Goal: Transaction & Acquisition: Purchase product/service

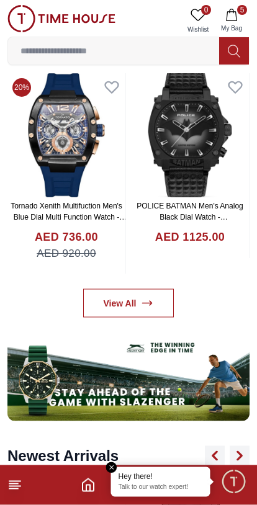
scroll to position [551, 0]
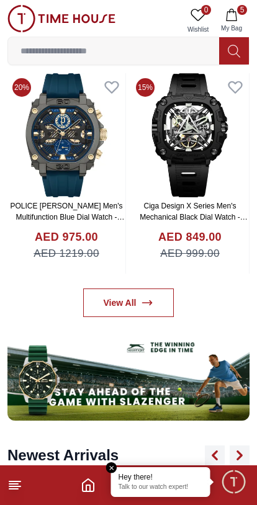
click at [168, 47] on input at bounding box center [113, 50] width 211 height 25
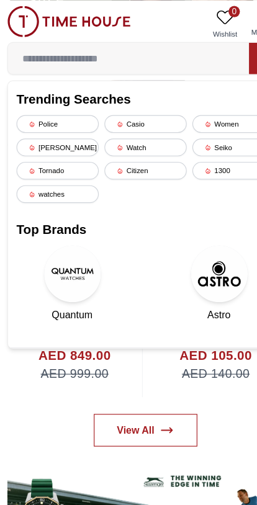
click at [63, 107] on div "Police" at bounding box center [52, 109] width 72 height 16
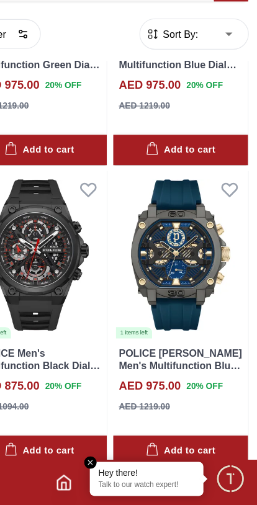
scroll to position [4394, 0]
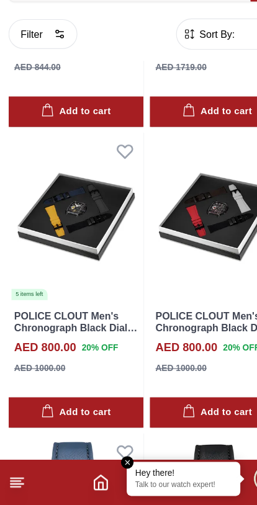
scroll to position [6019, 0]
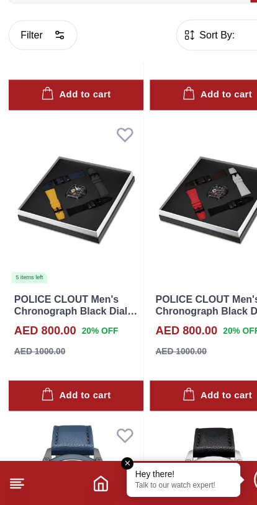
click at [86, 485] on polyline "Home" at bounding box center [88, 488] width 4 height 6
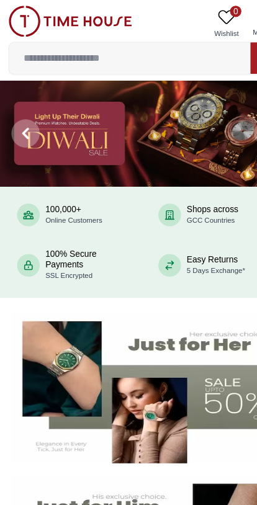
click at [74, 428] on img at bounding box center [128, 481] width 237 height 132
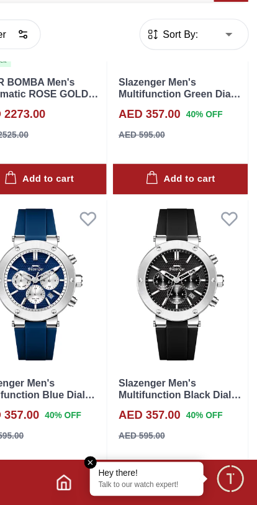
scroll to position [172, 0]
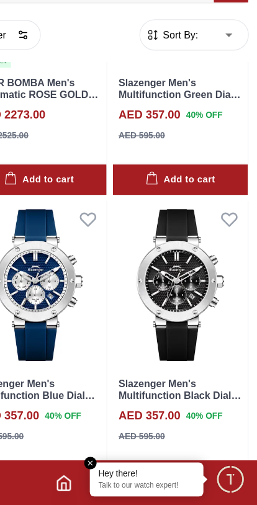
click at [145, 238] on img at bounding box center [190, 312] width 118 height 148
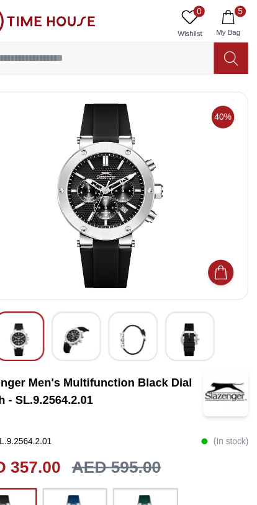
click at [137, 289] on img at bounding box center [148, 297] width 22 height 29
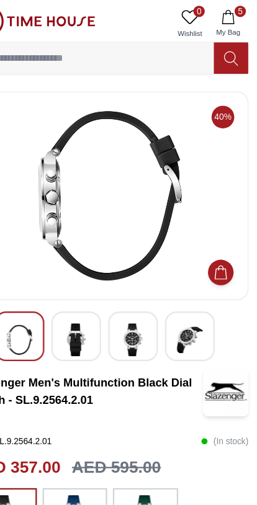
click at [176, 275] on div at bounding box center [197, 293] width 43 height 43
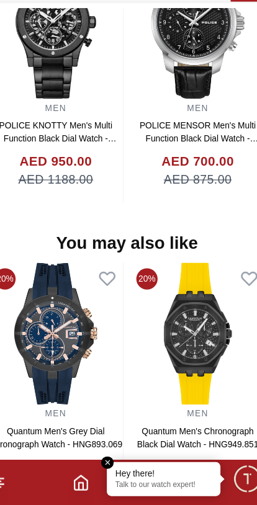
scroll to position [1040, 0]
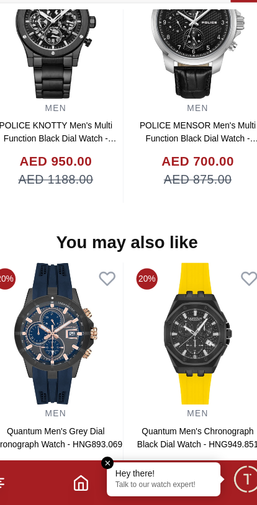
click at [81, 478] on icon "Home" at bounding box center [88, 485] width 15 height 15
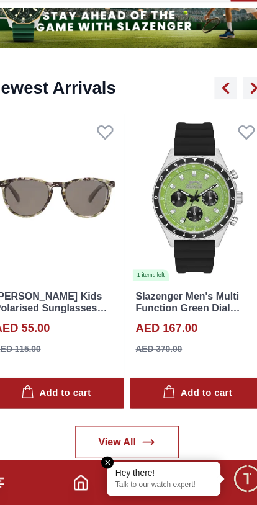
scroll to position [866, 0]
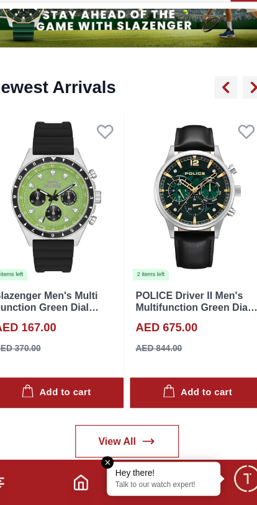
click at [144, 198] on img at bounding box center [190, 236] width 118 height 148
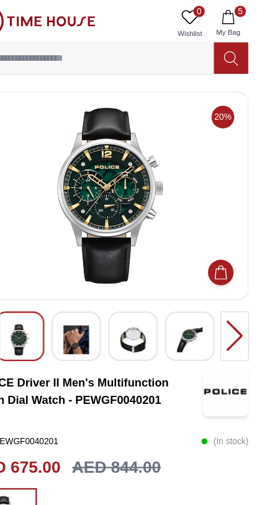
click at [88, 287] on img at bounding box center [99, 297] width 22 height 29
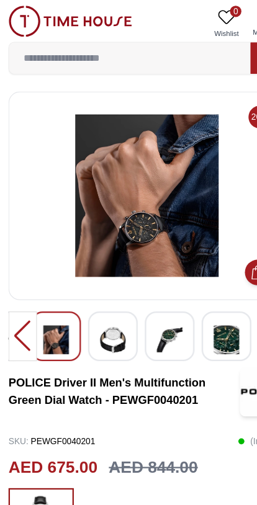
click at [15, 6] on img at bounding box center [61, 18] width 108 height 27
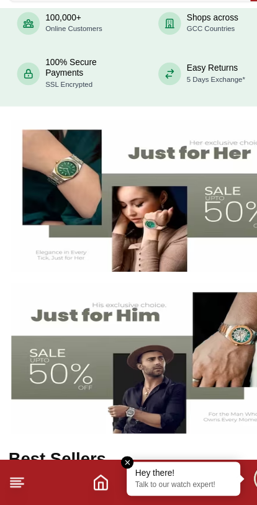
scroll to position [105, 0]
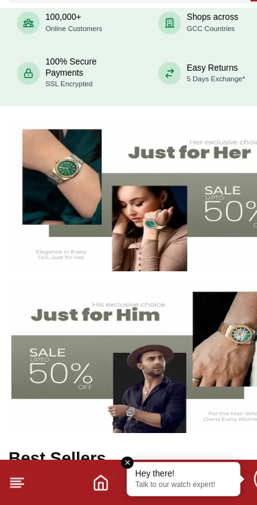
click at [81, 478] on icon "Home" at bounding box center [88, 485] width 15 height 15
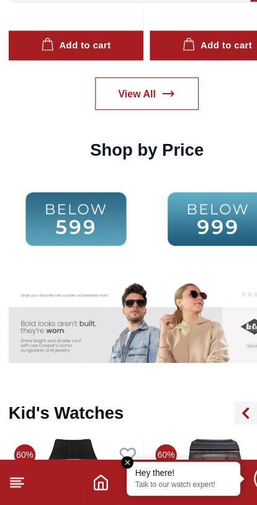
scroll to position [1770, 0]
click at [76, 217] on img at bounding box center [66, 255] width 118 height 76
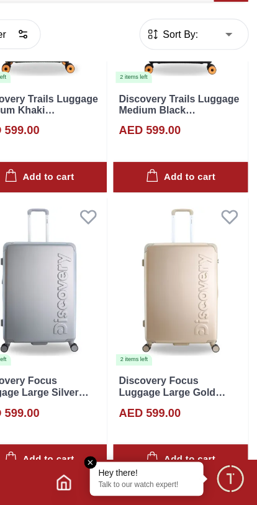
scroll to position [405, 0]
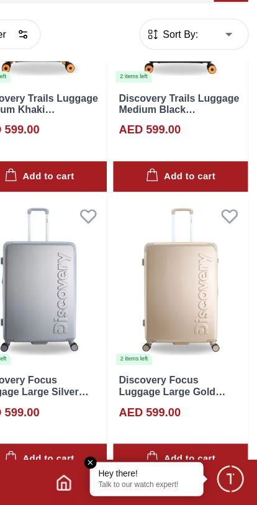
click at [83, 479] on icon "Home" at bounding box center [88, 485] width 11 height 12
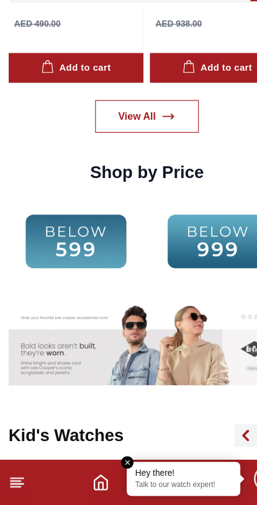
scroll to position [1751, 0]
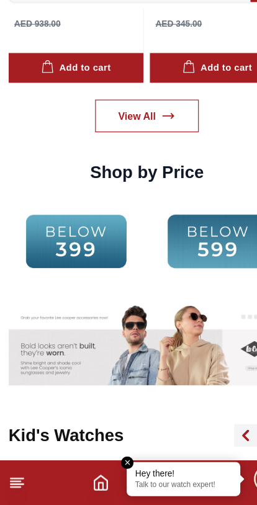
click at [158, 236] on img at bounding box center [191, 274] width 118 height 76
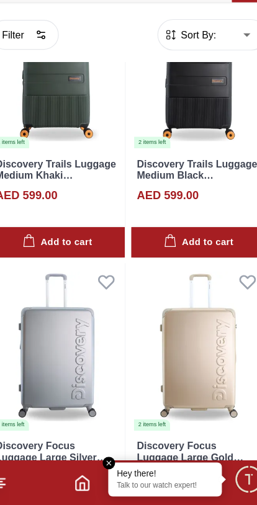
scroll to position [352, 0]
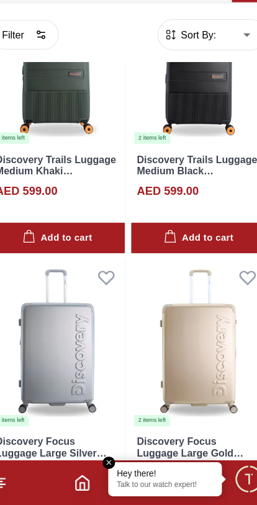
click at [83, 479] on icon "Home" at bounding box center [88, 485] width 11 height 12
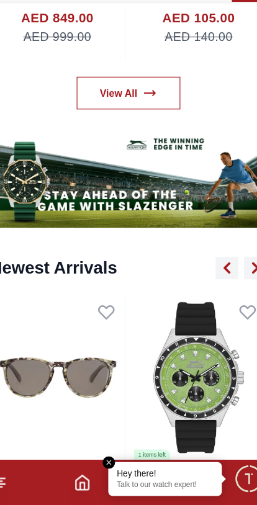
scroll to position [709, 0]
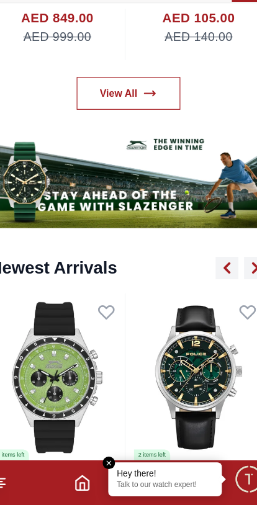
click at [106, 130] on link "View All" at bounding box center [128, 144] width 91 height 29
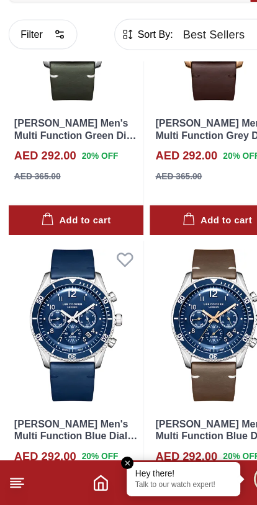
scroll to position [1716, 0]
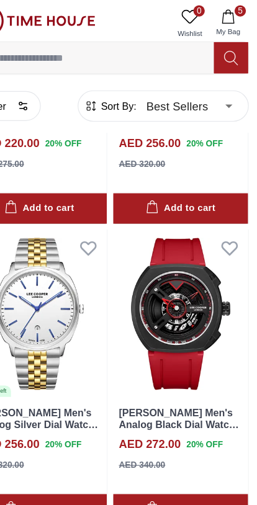
scroll to position [2840, 0]
click at [225, 19] on icon "button" at bounding box center [231, 15] width 12 height 12
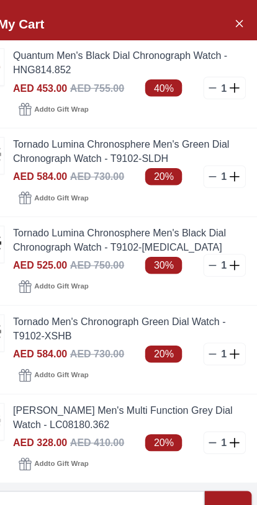
click at [238, 21] on icon "Close Account" at bounding box center [241, 20] width 6 height 6
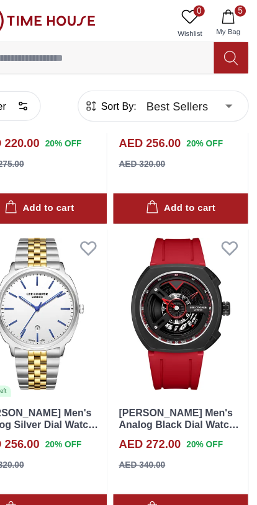
click at [226, 14] on icon "button" at bounding box center [231, 15] width 11 height 12
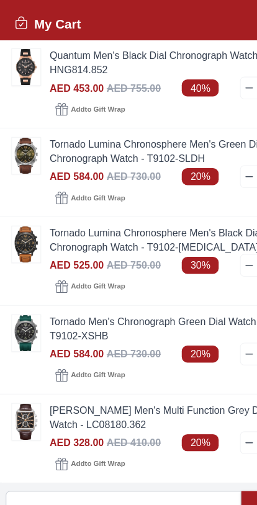
click at [16, 136] on img at bounding box center [23, 136] width 25 height 32
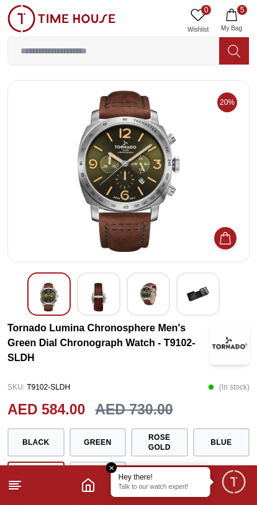
click at [226, 15] on icon "button" at bounding box center [231, 15] width 12 height 12
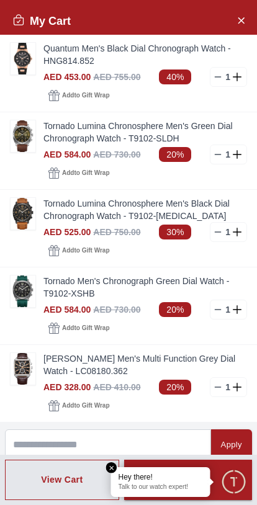
click at [34, 203] on img at bounding box center [23, 214] width 25 height 32
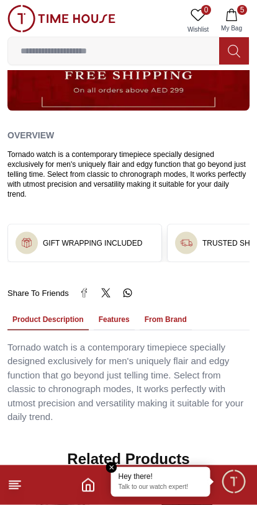
scroll to position [686, 0]
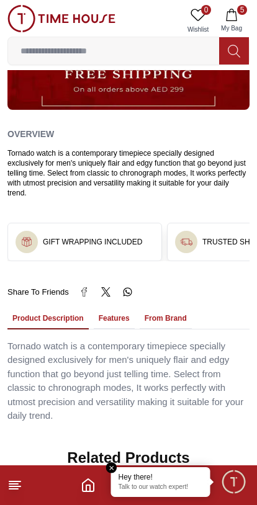
click at [234, 22] on button "5 My Bag" at bounding box center [232, 21] width 36 height 32
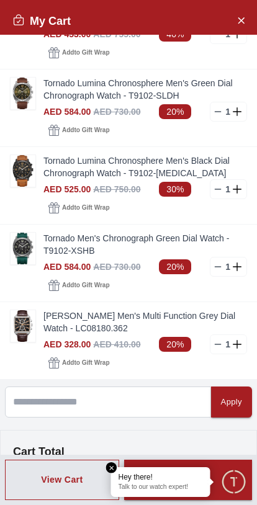
scroll to position [48, 0]
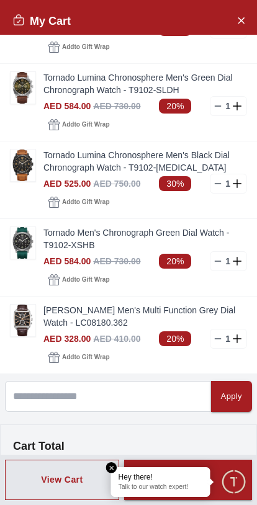
click at [73, 317] on link "[PERSON_NAME] Men's Multi Function Grey Dial Watch - LC08180.362" at bounding box center [145, 316] width 204 height 25
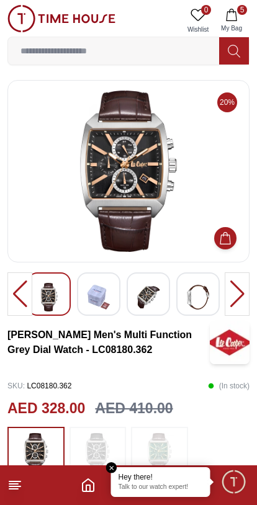
click at [139, 183] on img at bounding box center [128, 171] width 221 height 161
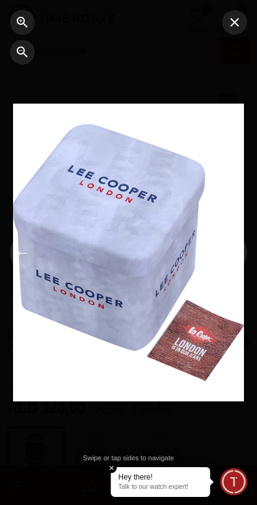
click at [238, 29] on icon "button" at bounding box center [234, 22] width 15 height 15
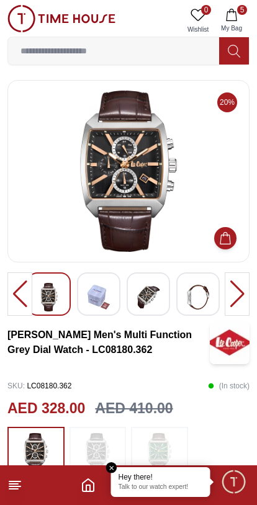
click at [238, 20] on button "5 My Bag" at bounding box center [232, 21] width 36 height 32
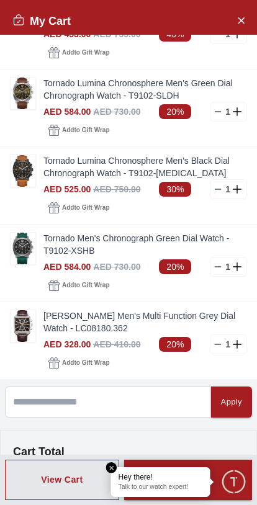
scroll to position [45, 0]
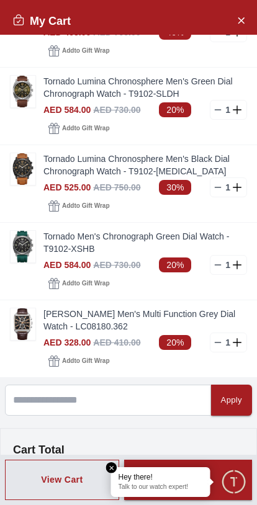
click at [71, 252] on link "Tornado Men's Chronograph Green Dial Watch - T9102-XSHB" at bounding box center [145, 242] width 204 height 25
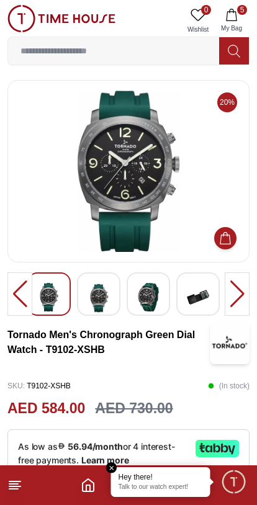
click at [88, 488] on icon "Home" at bounding box center [88, 485] width 15 height 15
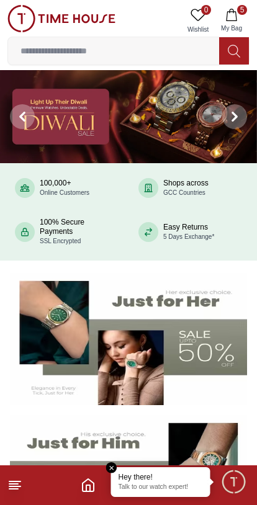
click at [85, 492] on icon "Home" at bounding box center [88, 485] width 11 height 12
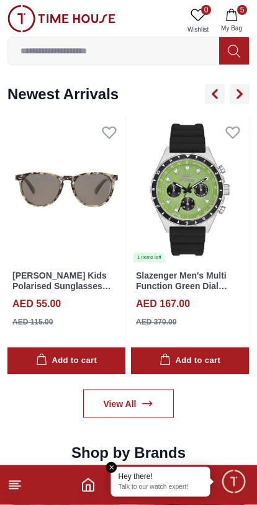
scroll to position [912, 0]
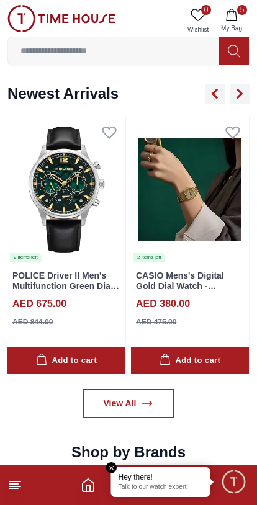
click at [107, 241] on img at bounding box center [66, 190] width 118 height 148
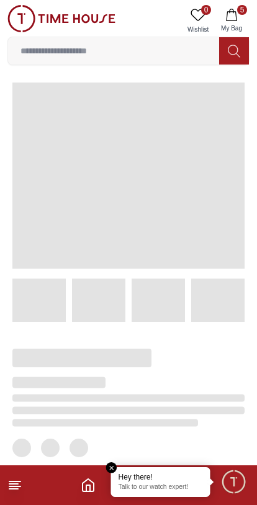
click at [107, 241] on span at bounding box center [128, 176] width 232 height 186
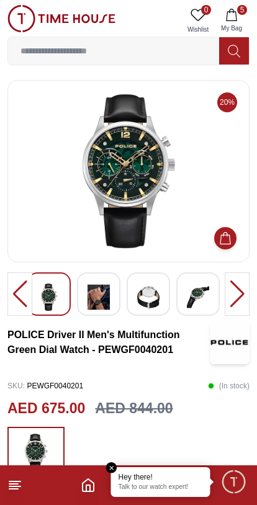
click at [90, 299] on img at bounding box center [99, 297] width 22 height 29
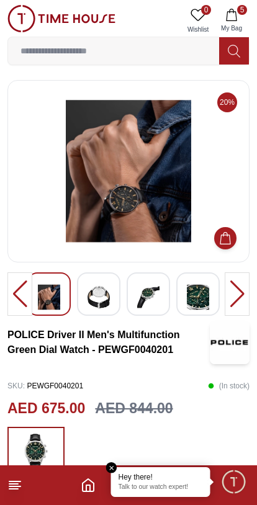
click at [107, 297] on img at bounding box center [99, 297] width 22 height 29
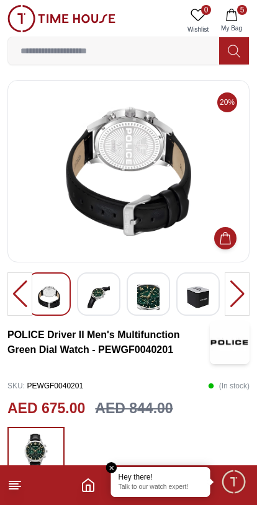
click at [207, 289] on img at bounding box center [198, 297] width 22 height 29
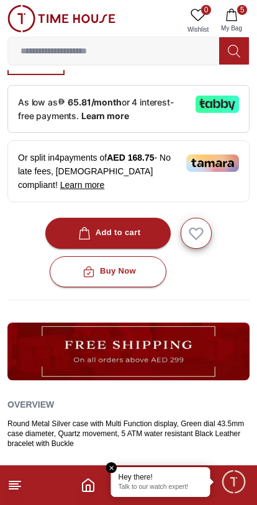
scroll to position [400, 0]
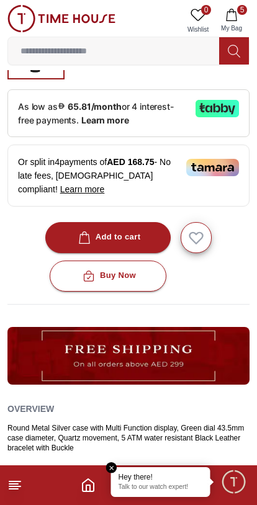
click at [132, 236] on div "Add to cart" at bounding box center [108, 237] width 65 height 14
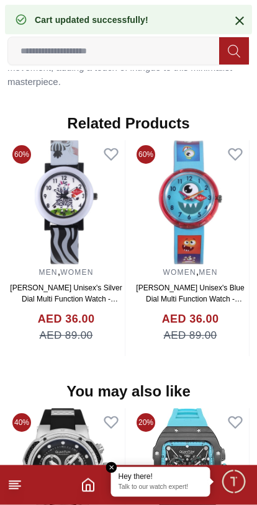
scroll to position [1146, 0]
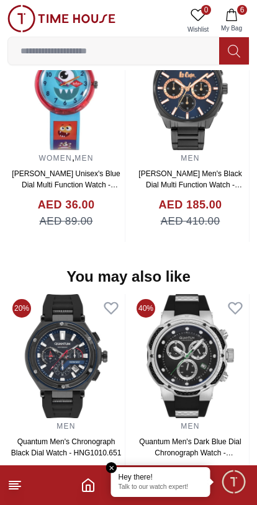
click at [178, 338] on img at bounding box center [190, 356] width 117 height 124
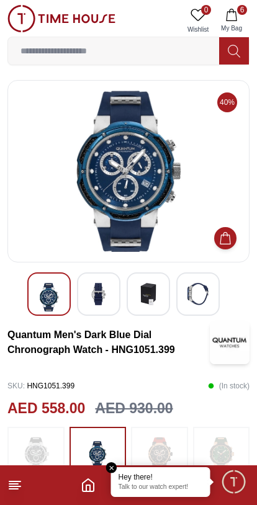
click at [96, 291] on img at bounding box center [99, 294] width 22 height 22
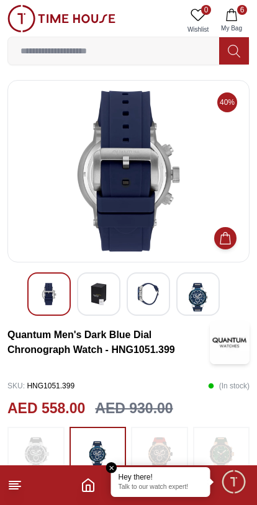
click at [151, 290] on img at bounding box center [148, 294] width 22 height 22
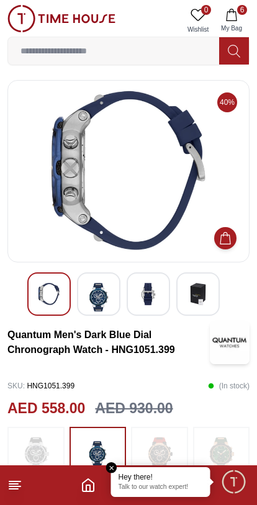
click at [205, 298] on img at bounding box center [198, 294] width 22 height 22
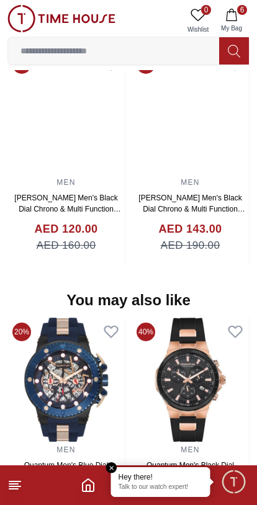
scroll to position [1080, 0]
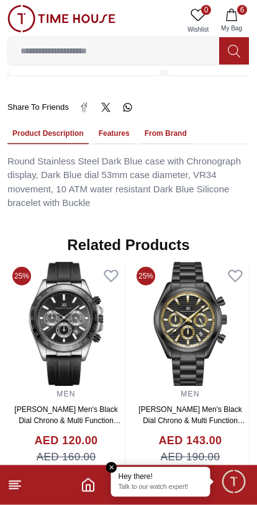
click at [187, 286] on img at bounding box center [190, 325] width 117 height 124
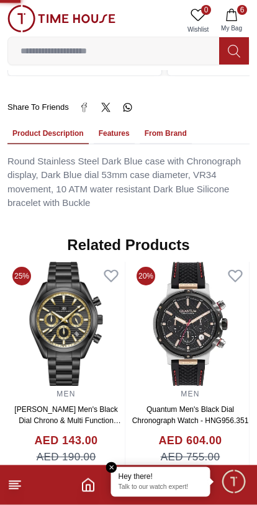
scroll to position [843, 0]
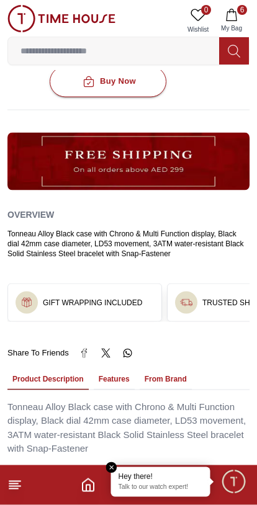
click at [90, 487] on polyline "Home" at bounding box center [88, 488] width 4 height 6
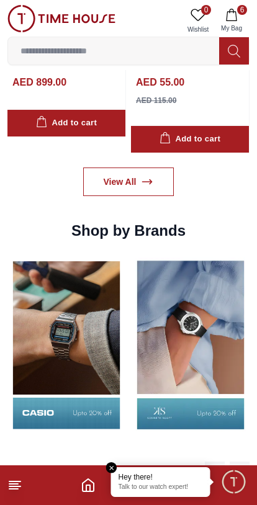
scroll to position [1259, 0]
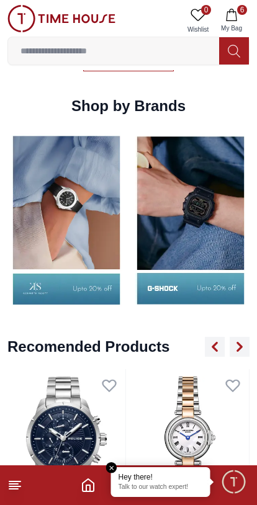
click at [125, 239] on img at bounding box center [66, 220] width 118 height 184
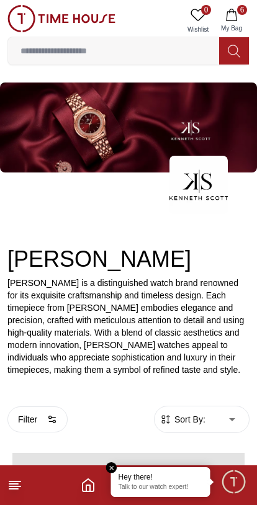
click at [142, 238] on div "[PERSON_NAME] [PERSON_NAME] is a distinguished watch brand renowned for its exq…" at bounding box center [128, 280] width 257 height 191
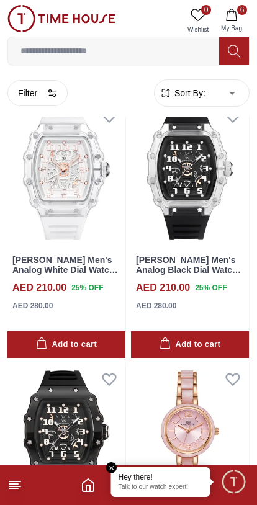
scroll to position [3541, 0]
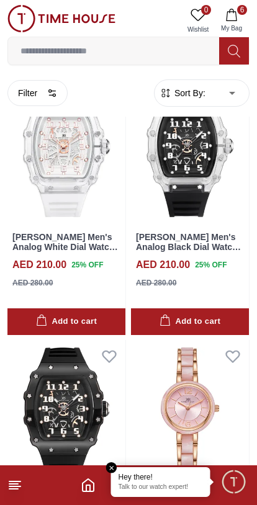
click at [241, 19] on button "6 My Bag" at bounding box center [232, 21] width 36 height 32
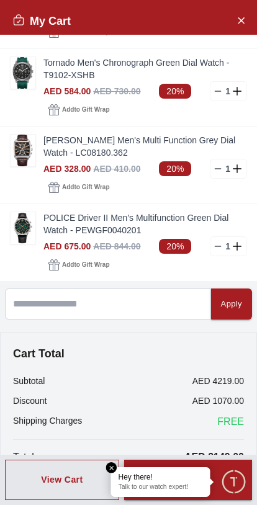
scroll to position [218, 0]
click at [246, 22] on button "Close Account" at bounding box center [241, 20] width 20 height 20
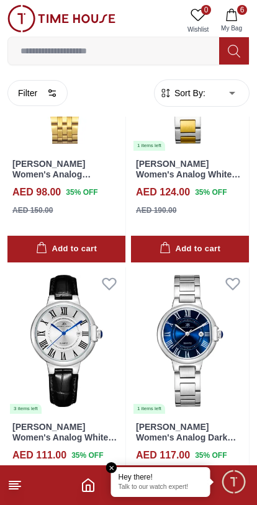
scroll to position [4402, 0]
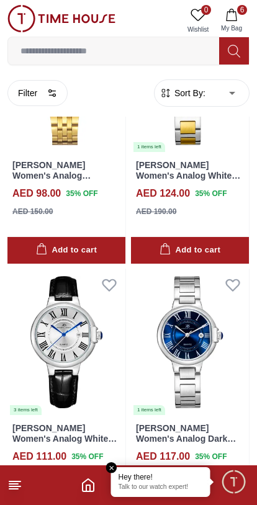
click at [94, 482] on icon "Home" at bounding box center [88, 485] width 15 height 15
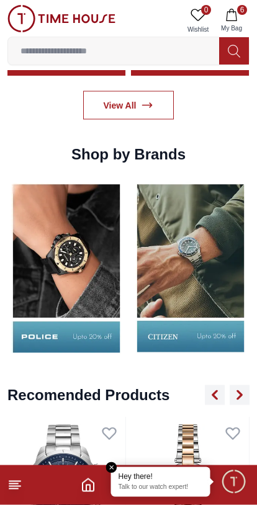
scroll to position [1208, 0]
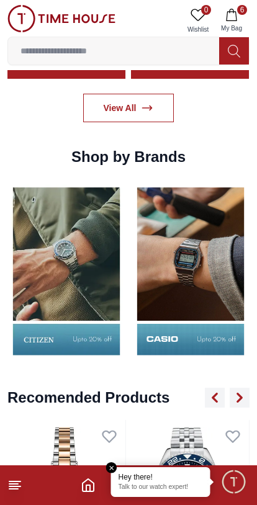
click at [142, 297] on img at bounding box center [191, 271] width 118 height 184
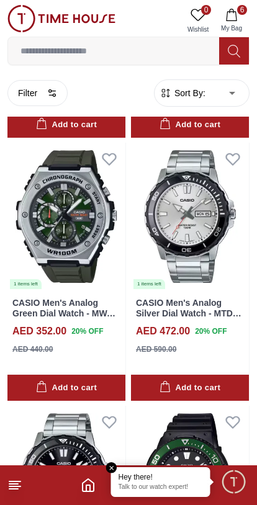
scroll to position [1555, 0]
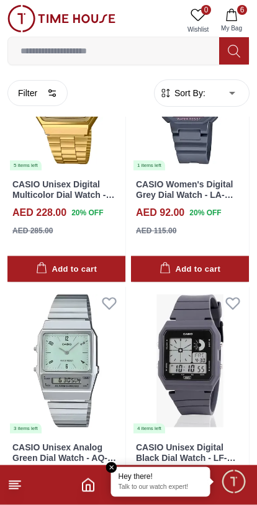
scroll to position [4570, 0]
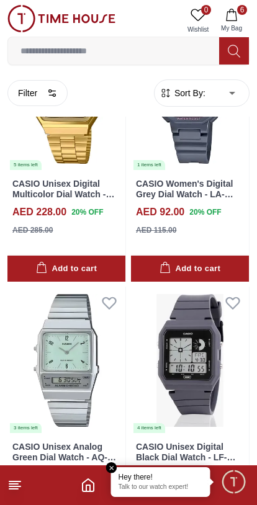
click at [76, 488] on footer "6" at bounding box center [128, 486] width 257 height 40
click at [83, 490] on icon "Home" at bounding box center [88, 485] width 11 height 12
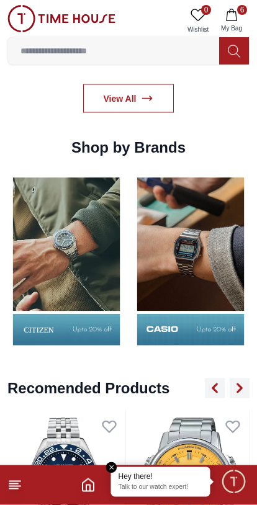
scroll to position [1218, 0]
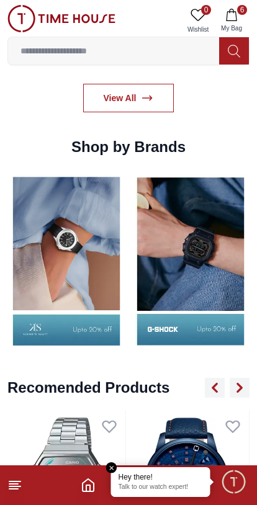
click at [221, 258] on img at bounding box center [191, 261] width 118 height 184
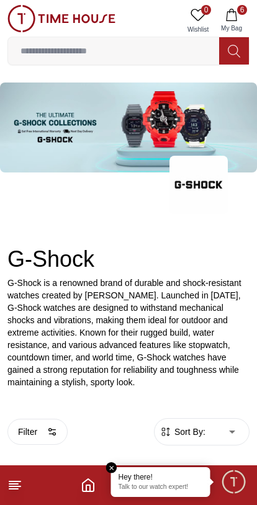
click at [194, 274] on div "G-Shock G-Shock is a renowned brand of durable and shock-resistant watches crea…" at bounding box center [128, 318] width 257 height 142
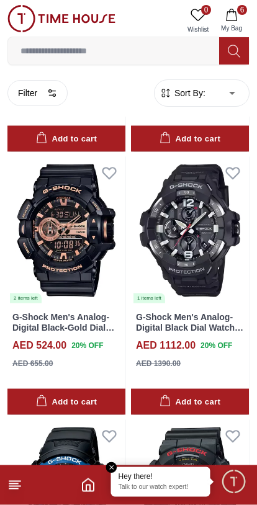
scroll to position [1895, 0]
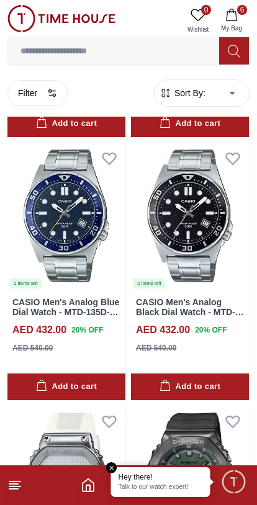
scroll to position [2963, 0]
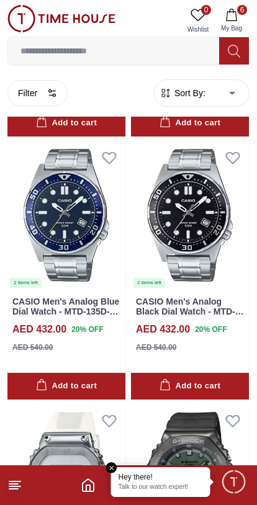
click at [232, 18] on icon "button" at bounding box center [231, 15] width 12 height 12
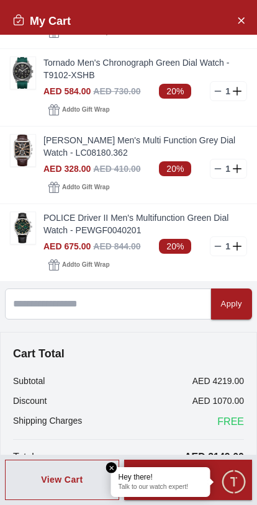
scroll to position [218, 0]
click at [161, 220] on link "POLICE Driver II Men's Multifunction Green Dial Watch - PEWGF0040201" at bounding box center [145, 224] width 204 height 25
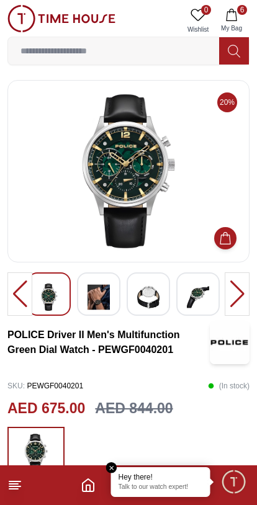
click at [222, 11] on button "6 My Bag" at bounding box center [232, 21] width 36 height 32
